Goal: Information Seeking & Learning: Find specific page/section

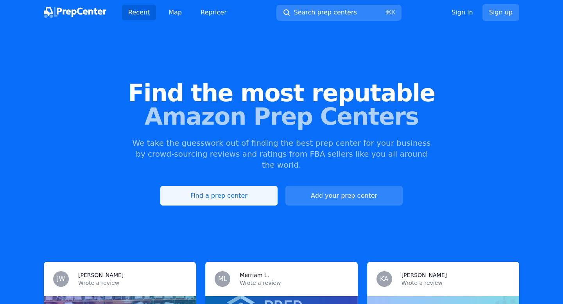
click at [223, 192] on link "Find a prep center" at bounding box center [218, 196] width 117 height 20
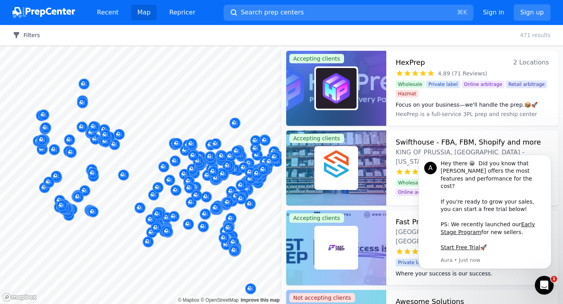
click at [25, 34] on button "Filters" at bounding box center [26, 35] width 27 height 8
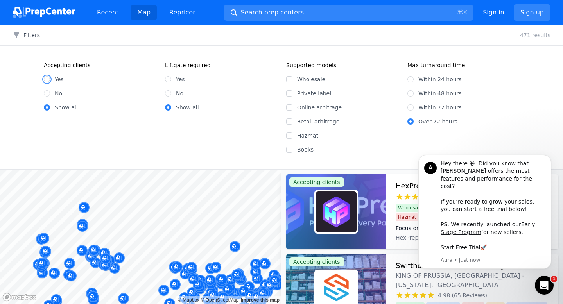
click at [47, 79] on input "Yes" at bounding box center [47, 79] width 6 height 6
radio input "true"
click at [289, 78] on input "Wholesale" at bounding box center [289, 79] width 6 height 6
checkbox input "true"
click at [410, 91] on input "Within 48 hours" at bounding box center [410, 93] width 6 height 6
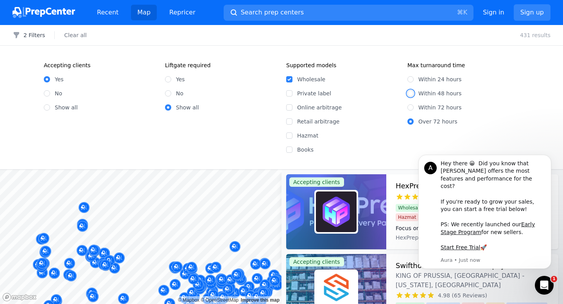
radio input "true"
click at [545, 162] on button "Dismiss notification" at bounding box center [549, 157] width 10 height 10
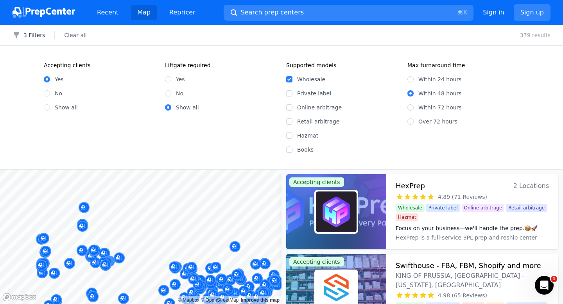
click at [505, 117] on div "Within 24 hours Within 48 hours Within 72 hours Over 72 hours" at bounding box center [463, 97] width 112 height 56
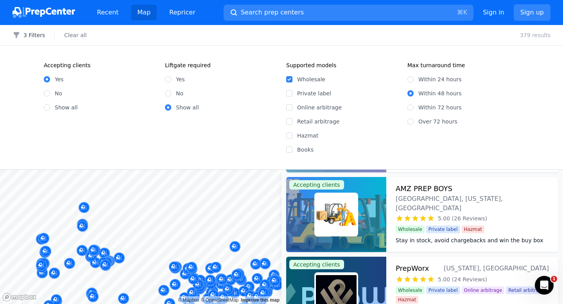
scroll to position [871, 0]
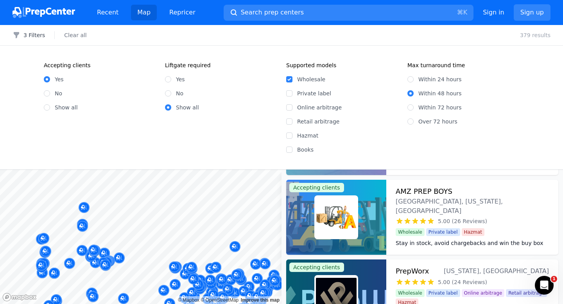
click at [438, 239] on dt "Stay in stock, avoid chargebacks and win the buy box with AMZ PREP BOYS and ful…" at bounding box center [471, 254] width 153 height 31
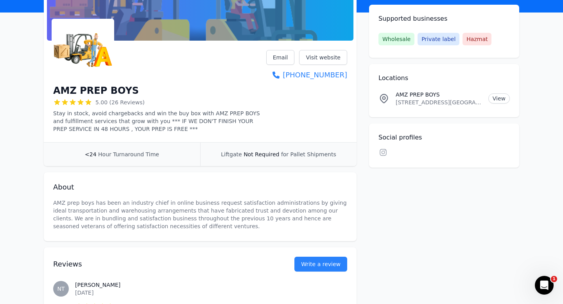
scroll to position [82, 0]
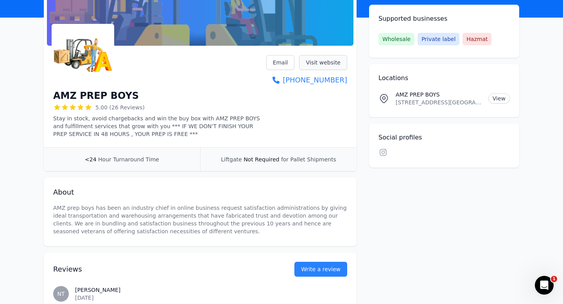
click at [341, 62] on link "Visit website" at bounding box center [323, 62] width 48 height 15
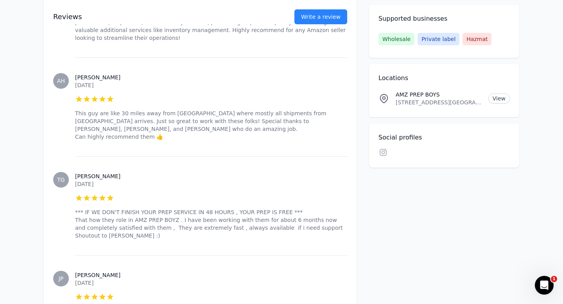
scroll to position [520, 0]
